Goal: Answer question/provide support

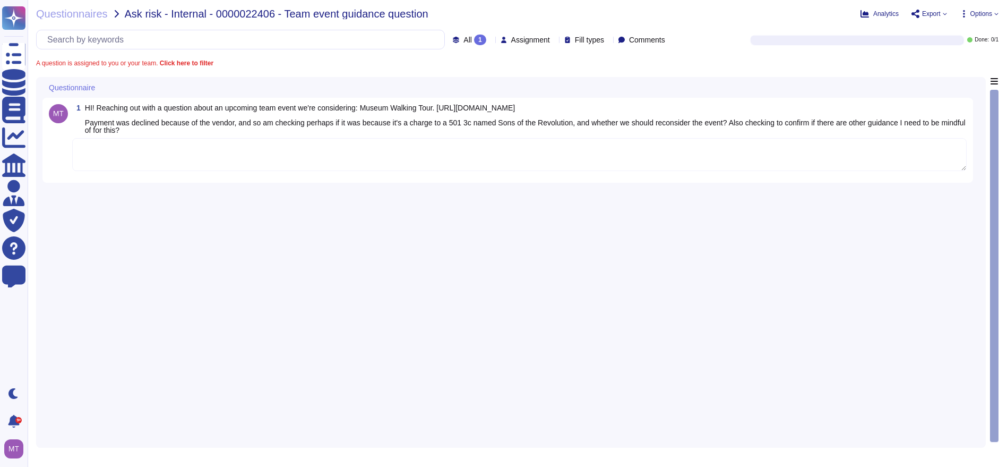
click at [156, 155] on textarea at bounding box center [519, 154] width 895 height 33
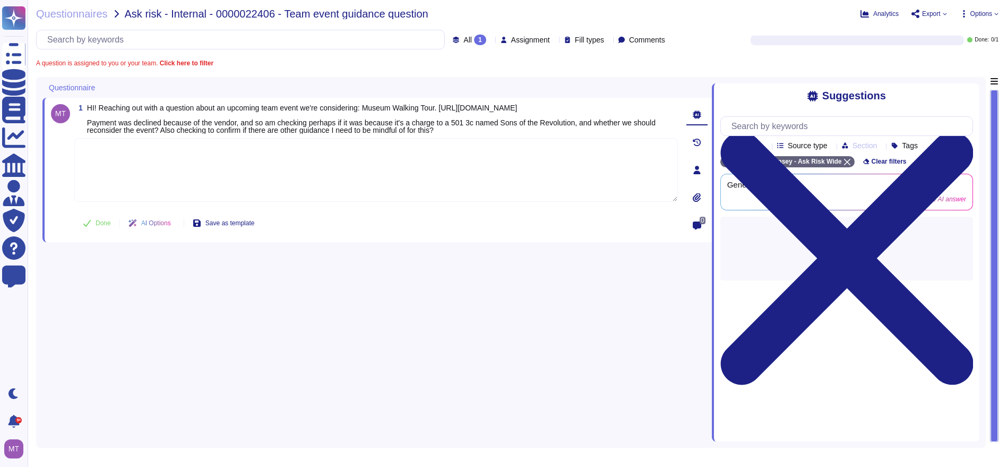
paste textarea "We do not see any concerns with the mentioned activity, as it aligns with the g…"
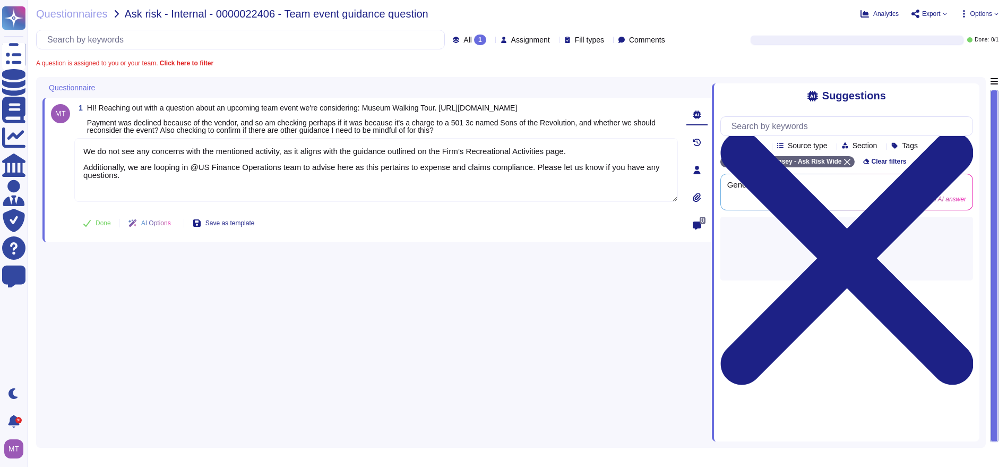
click at [89, 221] on icon at bounding box center [87, 223] width 8 height 8
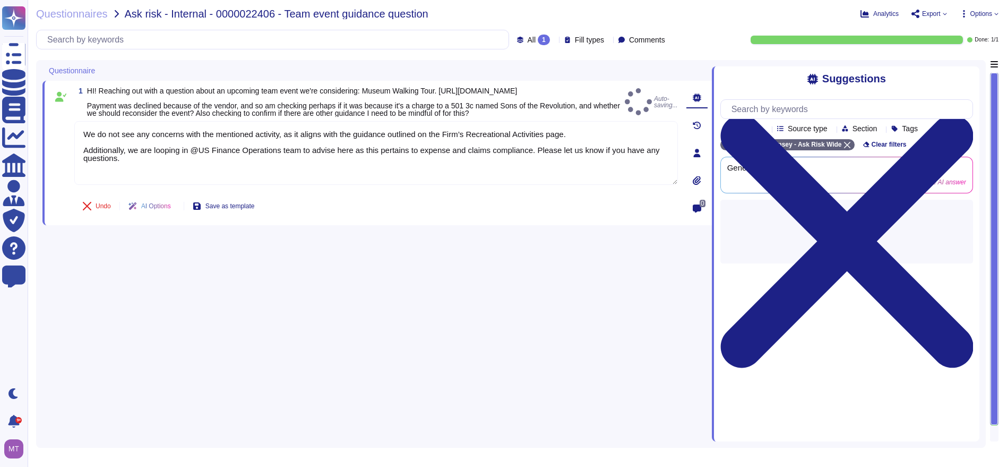
type textarea "We do not see any concerns with the mentioned activity, as it aligns with the g…"
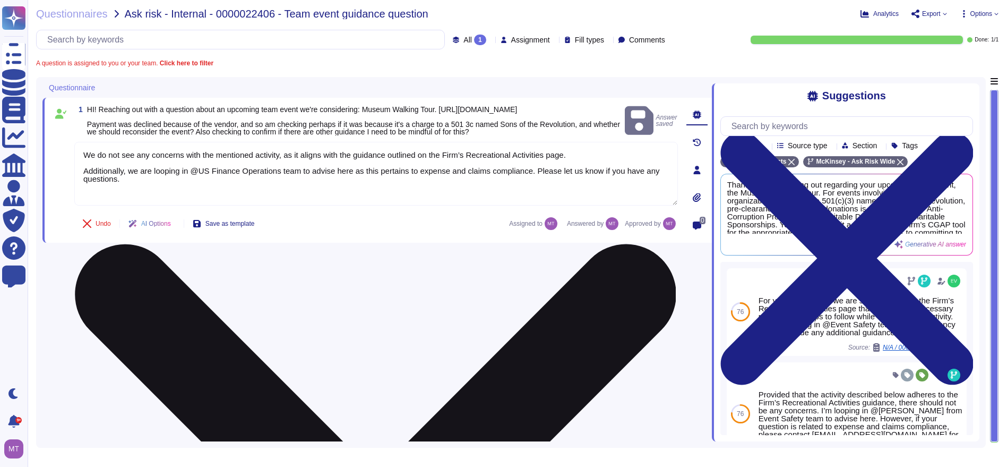
click at [186, 176] on textarea "We do not see any concerns with the mentioned activity, as it aligns with the g…" at bounding box center [376, 174] width 604 height 64
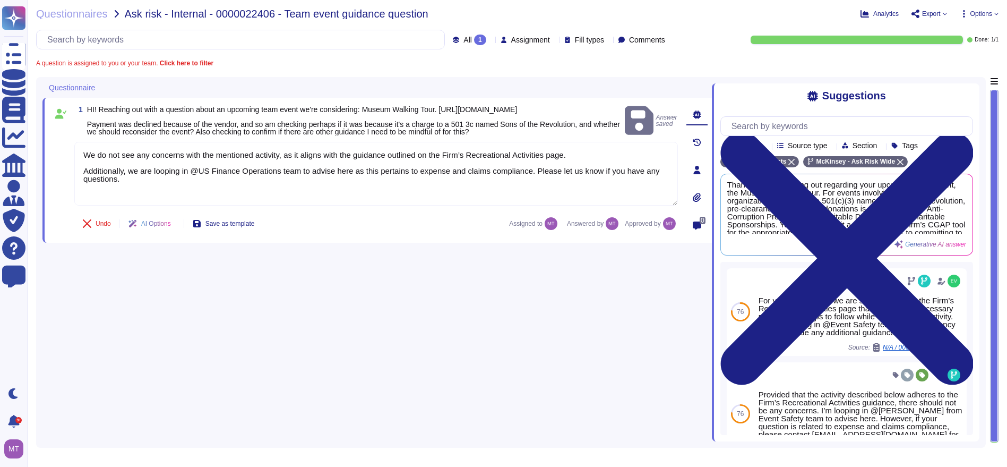
drag, startPoint x: 168, startPoint y: 296, endPoint x: 168, endPoint y: 281, distance: 14.9
click at [168, 295] on div "1 HI! Reaching out with a question about an upcoming team event we're consideri…" at bounding box center [376, 259] width 669 height 364
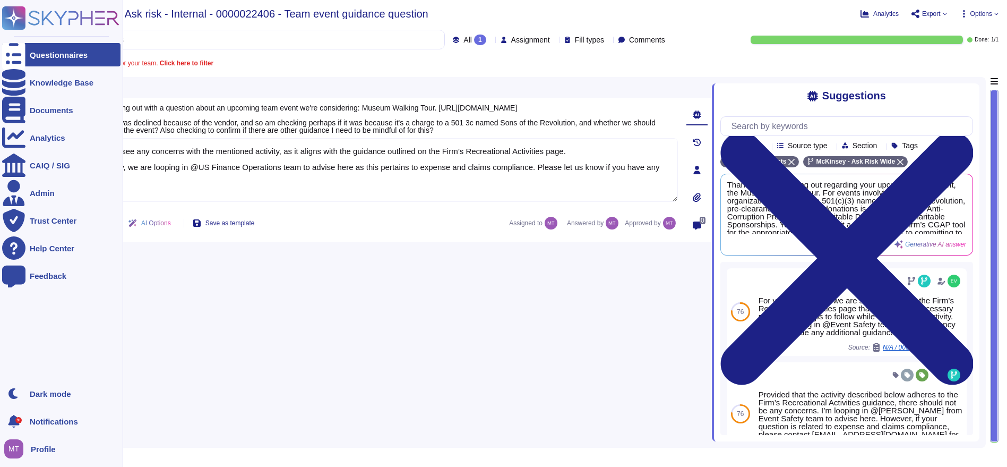
click at [9, 55] on icon at bounding box center [13, 54] width 23 height 31
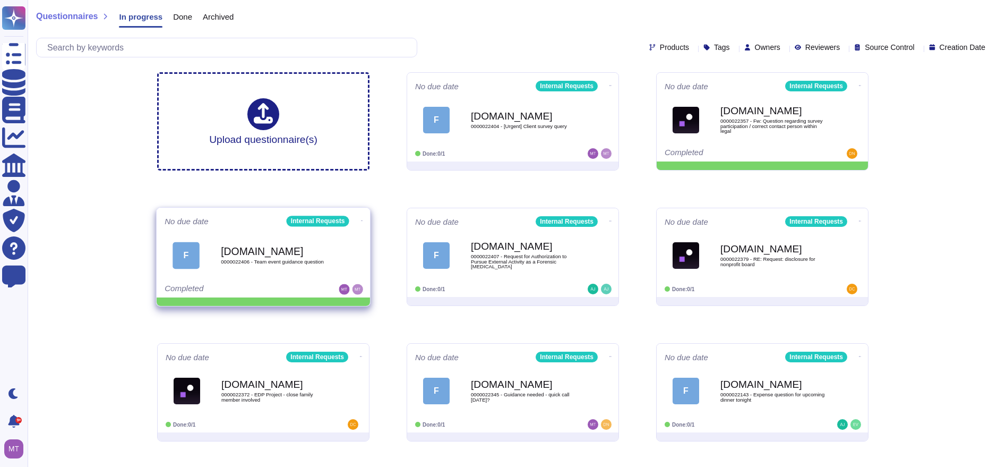
click at [361, 219] on icon at bounding box center [362, 220] width 2 height 3
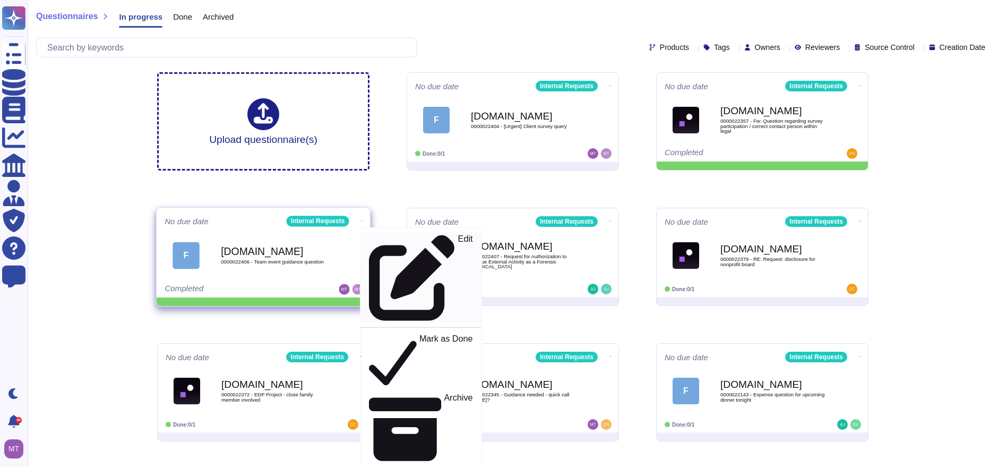
click at [420, 243] on link "Edit" at bounding box center [420, 277] width 121 height 91
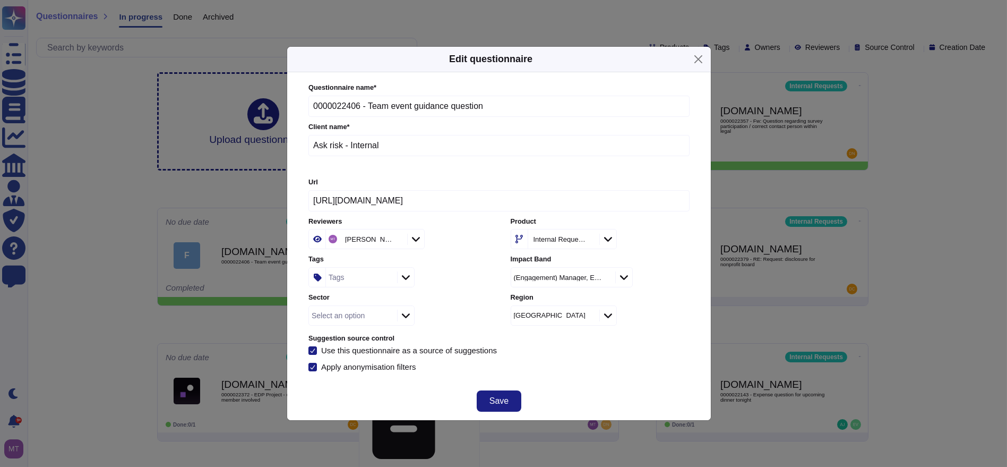
click at [332, 275] on div "Tags" at bounding box center [337, 276] width 16 height 7
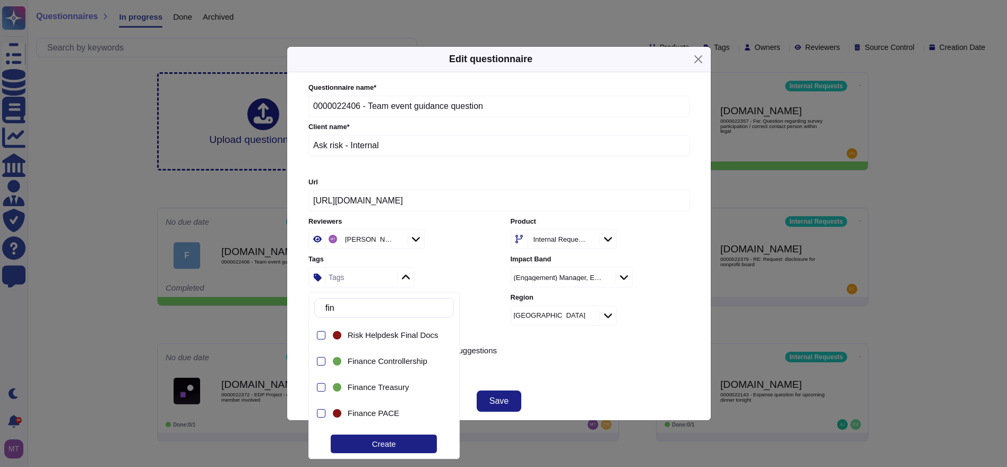
type input "fina"
click at [370, 365] on span "Finance Controllership" at bounding box center [388, 361] width 80 height 10
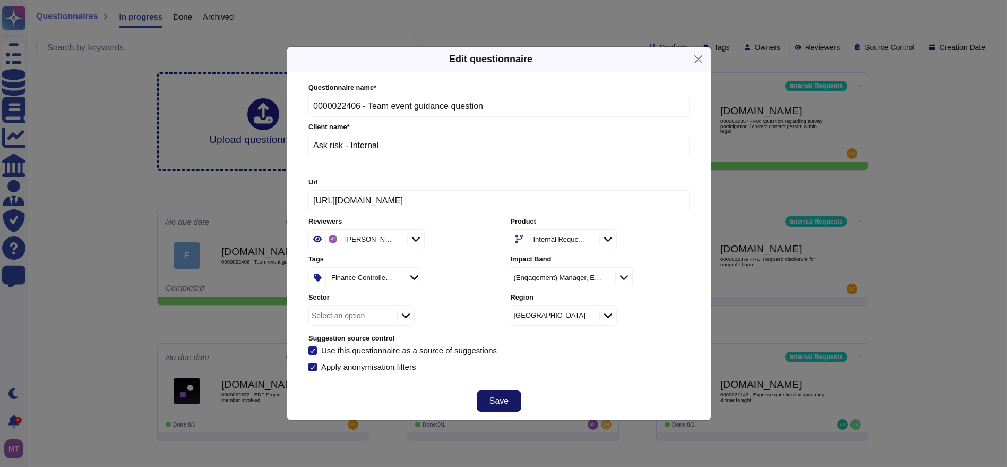
click at [501, 407] on button "Save" at bounding box center [499, 400] width 45 height 21
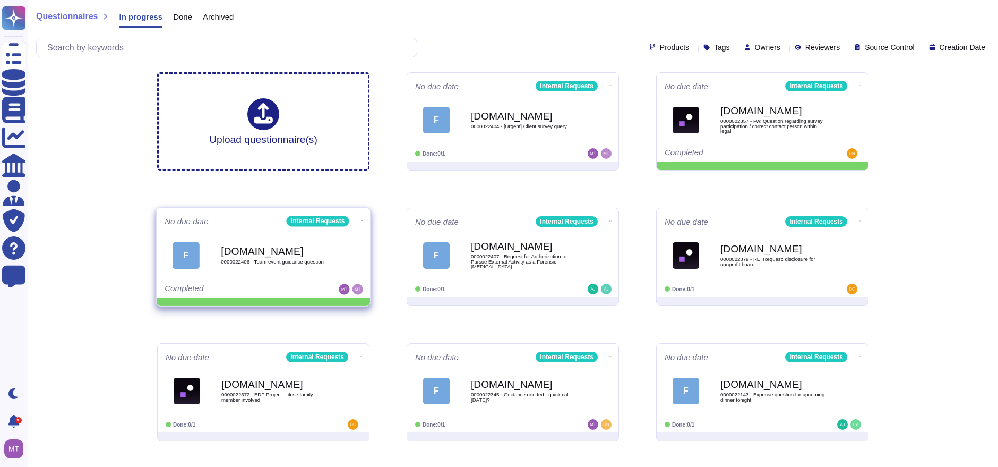
click at [361, 218] on span at bounding box center [362, 219] width 4 height 11
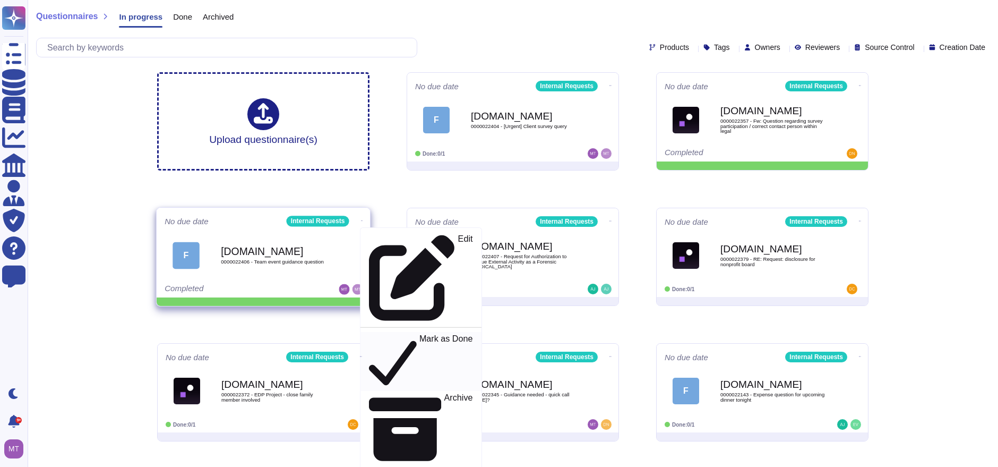
click at [419, 334] on p "Mark as Done" at bounding box center [446, 361] width 54 height 54
